Goal: Navigation & Orientation: Find specific page/section

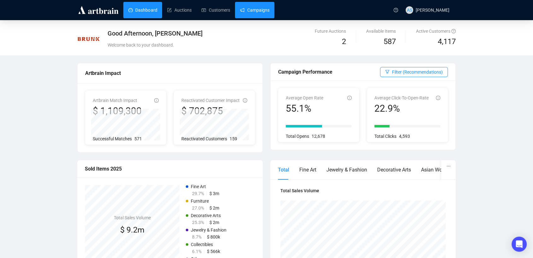
click at [257, 9] on link "Campaigns" at bounding box center [254, 10] width 29 height 16
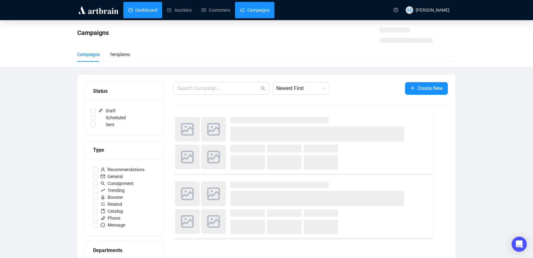
click at [150, 13] on link "Dashboard" at bounding box center [142, 10] width 29 height 16
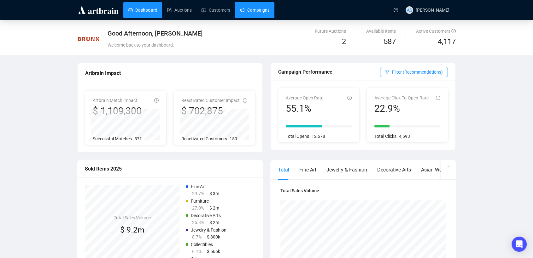
click at [250, 7] on link "Campaigns" at bounding box center [254, 10] width 29 height 16
